Goal: Contribute content

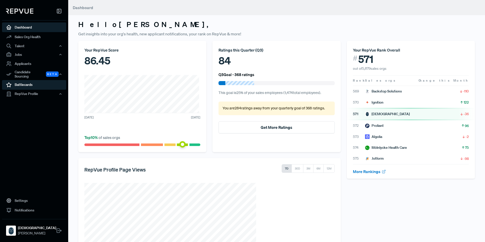
click at [25, 84] on link "Battlecards" at bounding box center [34, 85] width 64 height 10
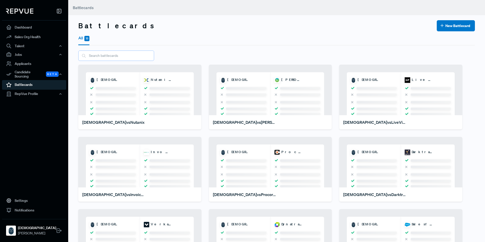
click at [111, 55] on input "text" at bounding box center [116, 56] width 76 height 10
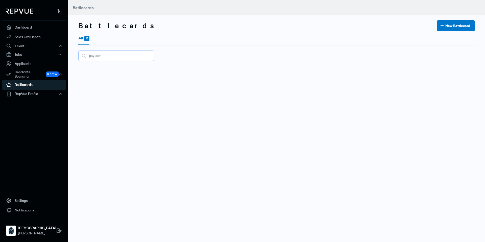
type input "paycom"
click at [448, 26] on button "New Battlecard" at bounding box center [456, 25] width 38 height 11
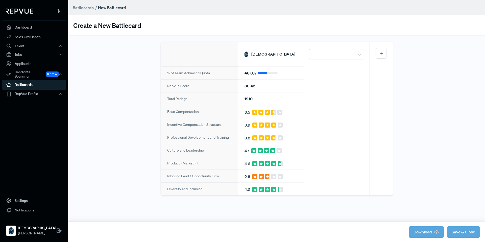
click at [317, 57] on div at bounding box center [332, 54] width 41 height 9
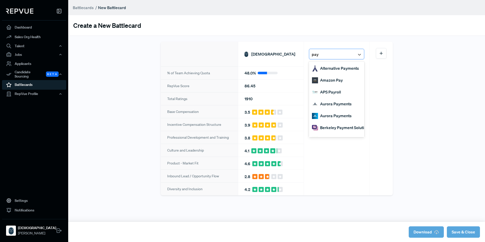
type input "payc"
click at [327, 94] on div "Paycom" at bounding box center [336, 92] width 55 height 12
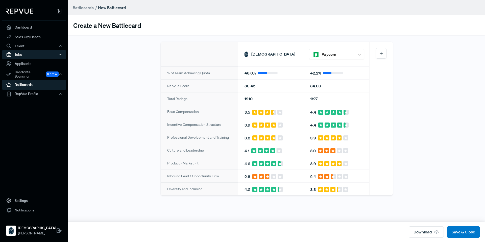
click at [27, 54] on div "Jobs" at bounding box center [34, 54] width 64 height 9
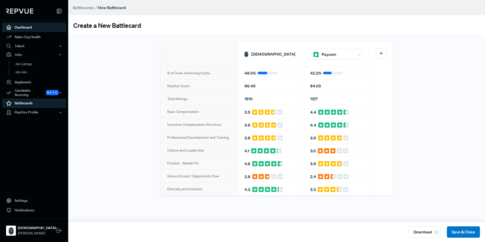
click at [20, 25] on link "Dashboard" at bounding box center [34, 27] width 64 height 10
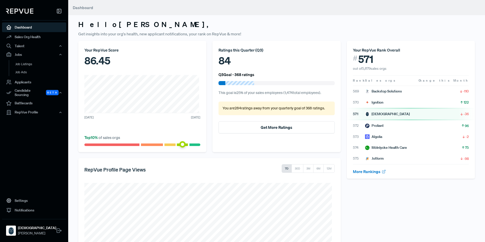
click at [60, 12] on icon at bounding box center [59, 11] width 6 height 6
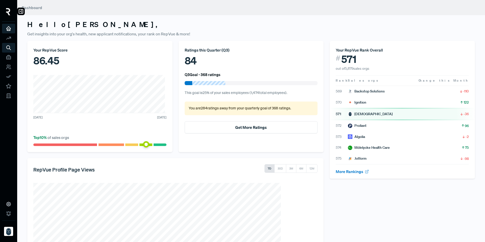
click at [7, 12] on img at bounding box center [8, 11] width 4 height 7
click at [21, 10] on icon at bounding box center [21, 11] width 6 height 6
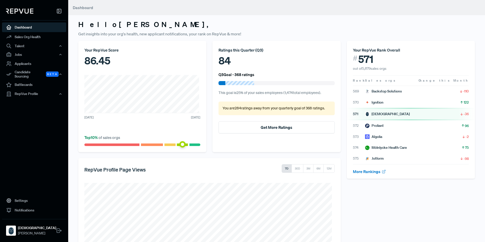
click at [15, 10] on img at bounding box center [19, 11] width 27 height 5
